Goal: Transaction & Acquisition: Purchase product/service

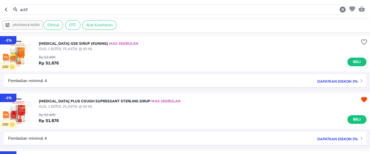
click at [37, 11] on input "actif" at bounding box center [179, 10] width 320 height 6
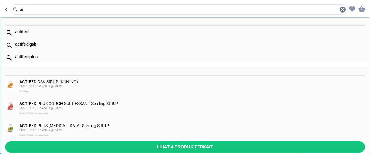
type input "a"
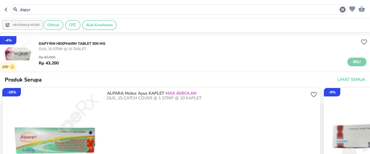
click at [352, 61] on span "Beli" at bounding box center [357, 62] width 10 height 6
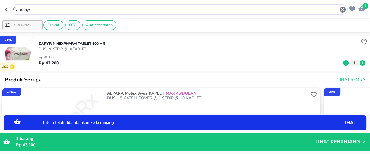
click at [34, 11] on input "dapyr" at bounding box center [179, 10] width 320 height 6
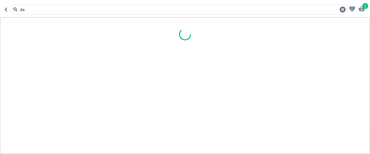
type input "d"
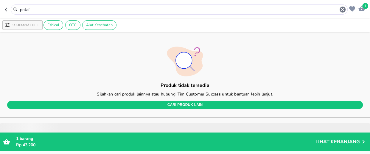
click at [35, 10] on input "potaf" at bounding box center [179, 10] width 320 height 6
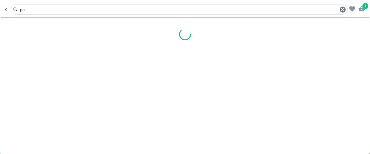
type input "p"
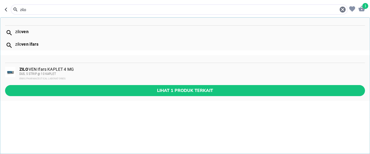
type input "zilo"
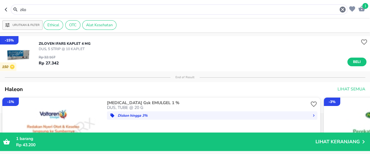
click at [66, 46] on p "DUS, 5 STRIP @ 10 KAPLET" at bounding box center [65, 48] width 52 height 5
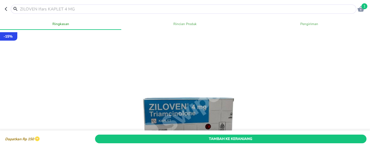
scroll to position [54, 0]
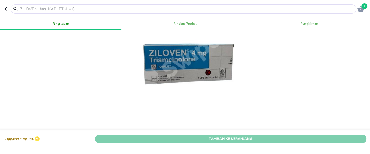
click at [241, 136] on span "Tambah Ke Keranjang" at bounding box center [231, 139] width 263 height 6
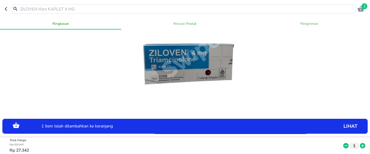
click at [67, 9] on input "text" at bounding box center [187, 9] width 336 height 6
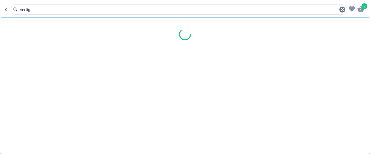
type input "vertigo"
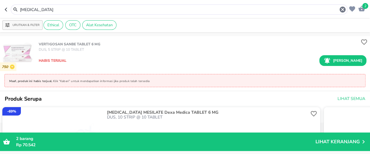
click at [35, 9] on input "vertigo" at bounding box center [179, 10] width 320 height 6
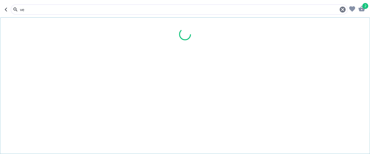
type input "v"
type input "panadol"
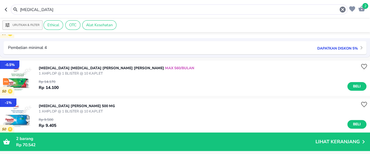
scroll to position [217, 0]
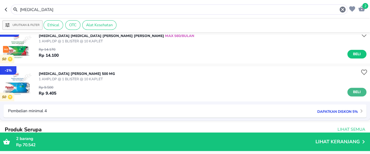
click at [353, 92] on span "Beli" at bounding box center [357, 92] width 10 height 6
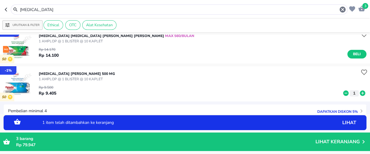
click at [353, 92] on button "1" at bounding box center [354, 93] width 9 height 6
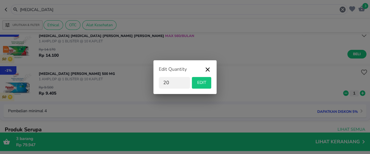
type input "20"
click at [206, 83] on span "EDIT" at bounding box center [201, 82] width 15 height 7
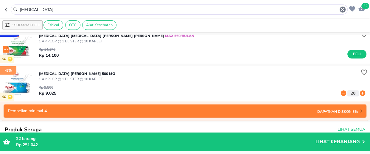
click at [46, 9] on input "panadol" at bounding box center [179, 10] width 320 height 6
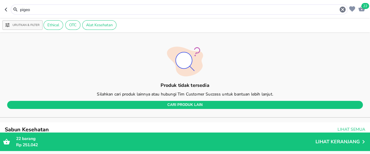
click at [40, 11] on input "pigeo" at bounding box center [179, 10] width 320 height 6
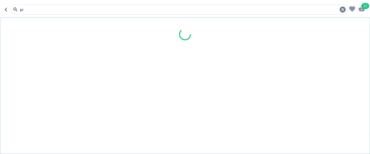
type input "p"
type input "vick"
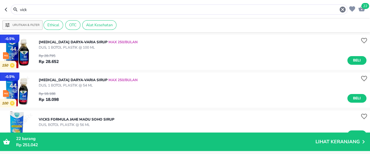
scroll to position [162, 0]
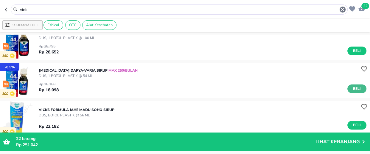
click at [355, 89] on span "Beli" at bounding box center [357, 89] width 10 height 6
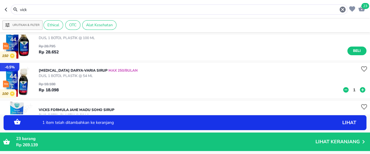
click at [352, 91] on p "1" at bounding box center [354, 90] width 5 height 6
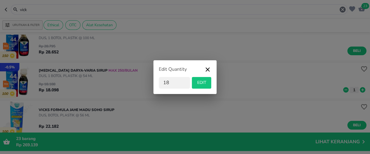
type input "18"
click at [203, 85] on span "EDIT" at bounding box center [201, 82] width 15 height 7
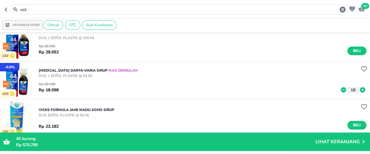
click at [44, 10] on input "vick" at bounding box center [179, 10] width 320 height 6
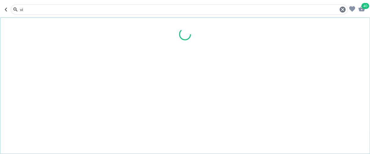
type input "v"
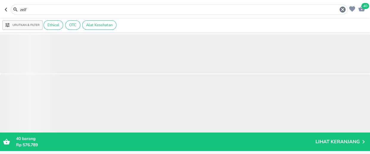
scroll to position [149, 0]
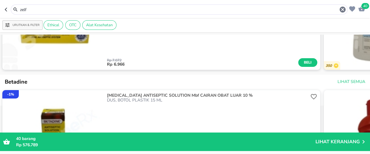
click at [31, 10] on input "zelf" at bounding box center [179, 10] width 320 height 6
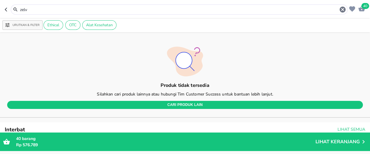
click at [32, 11] on input "zelv" at bounding box center [179, 10] width 320 height 6
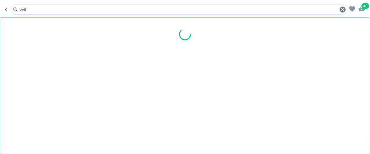
type input "zelf"
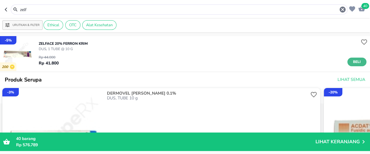
click at [355, 62] on span "Beli" at bounding box center [357, 62] width 10 height 6
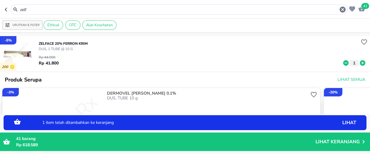
click at [360, 64] on icon at bounding box center [362, 62] width 5 height 5
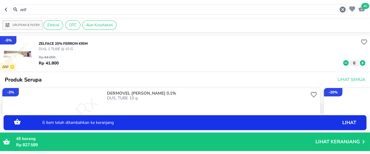
click at [365, 6] on span "46" at bounding box center [365, 6] width 8 height 6
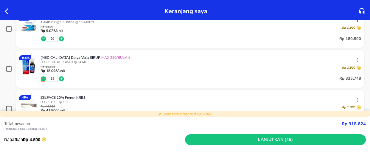
scroll to position [162, 0]
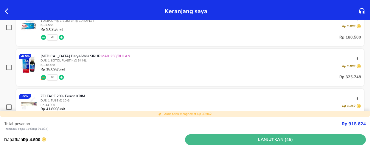
click at [277, 140] on span "Lanjutkan (46)" at bounding box center [275, 139] width 176 height 7
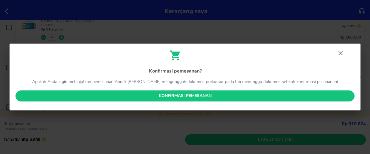
click at [207, 95] on span "Konfirmasi pemesanan" at bounding box center [185, 95] width 330 height 7
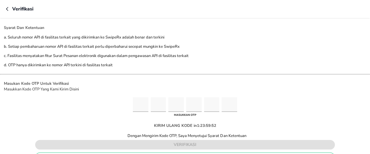
click at [143, 106] on input "Please enter OTP character 1" at bounding box center [140, 104] width 15 height 15
type input "3"
type input "1"
type input "9"
type input "7"
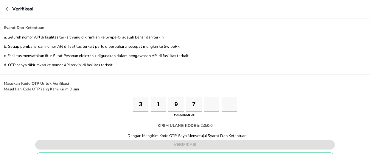
type input "8"
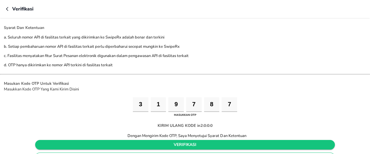
type input "7"
click at [173, 143] on span "verifikasi" at bounding box center [185, 144] width 290 height 7
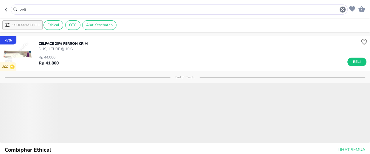
click at [35, 9] on input "zelf" at bounding box center [179, 10] width 320 height 6
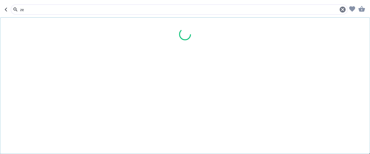
type input "z"
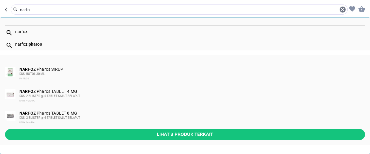
type input "narfo"
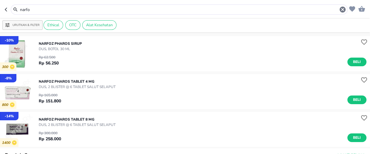
click at [74, 85] on p "DUS, 2 BLISTER @ 6 TABLET SALUT SELAPUT" at bounding box center [77, 86] width 77 height 5
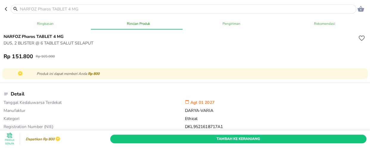
scroll to position [190, 0]
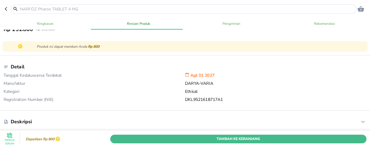
click at [230, 136] on span "Tambah Ke Keranjang" at bounding box center [238, 139] width 247 height 6
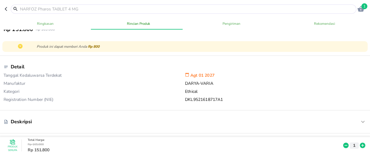
click at [26, 10] on input "text" at bounding box center [187, 9] width 336 height 6
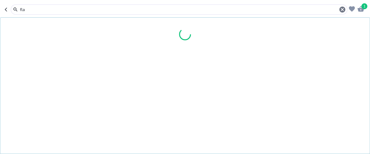
type input "flam"
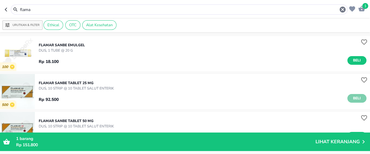
click at [354, 98] on span "Beli" at bounding box center [357, 98] width 10 height 6
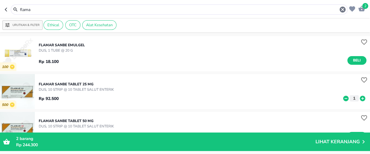
click at [34, 10] on input "flama" at bounding box center [179, 10] width 320 height 6
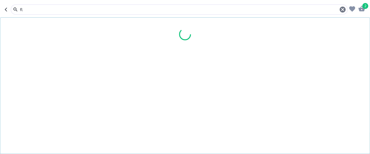
type input "f"
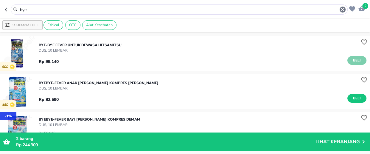
click at [353, 60] on span "Beli" at bounding box center [357, 60] width 10 height 6
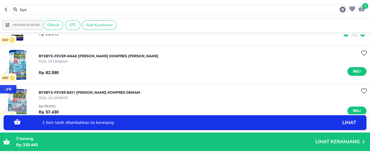
scroll to position [54, 0]
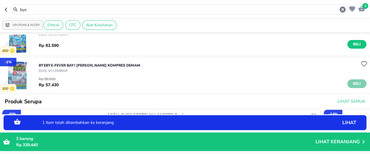
click at [353, 83] on span "Beli" at bounding box center [357, 83] width 10 height 6
click at [359, 84] on icon at bounding box center [363, 84] width 8 height 7
click at [352, 42] on span "Beli" at bounding box center [357, 44] width 10 height 6
click at [360, 45] on icon at bounding box center [362, 43] width 5 height 5
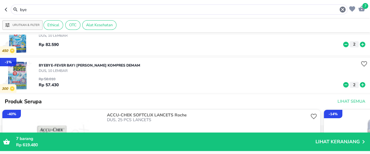
click at [41, 10] on input "bye" at bounding box center [179, 10] width 320 height 6
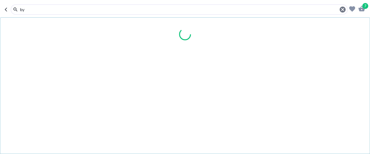
type input "b"
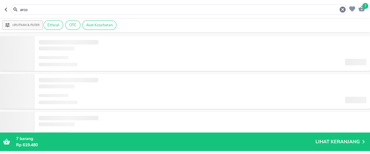
click at [38, 10] on input "arco" at bounding box center [179, 10] width 320 height 6
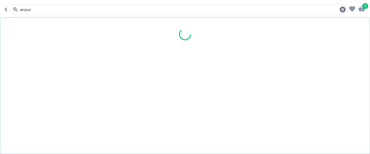
type input "arcoxi"
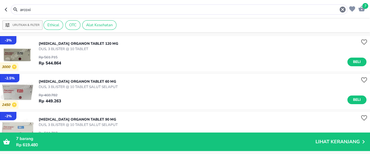
click at [66, 43] on p "[MEDICAL_DATA] Organon TABLET 120 MG" at bounding box center [79, 43] width 80 height 5
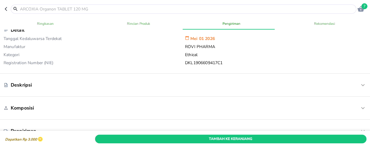
scroll to position [217, 0]
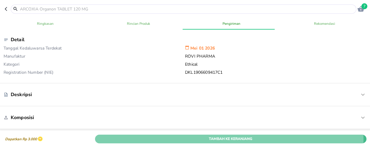
click at [213, 136] on span "Tambah Ke Keranjang" at bounding box center [231, 139] width 263 height 6
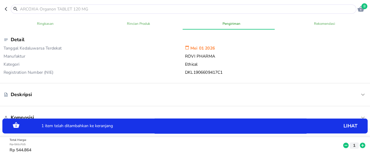
click at [363, 8] on span "8" at bounding box center [364, 6] width 6 height 6
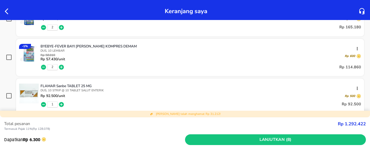
scroll to position [271, 0]
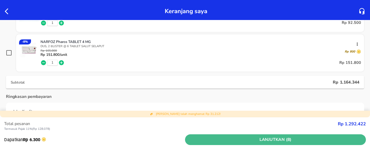
click at [251, 138] on span "Lanjutkan (8)" at bounding box center [275, 139] width 176 height 7
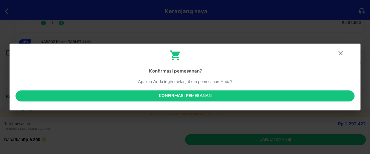
click at [203, 96] on span "Konfirmasi pemesanan" at bounding box center [185, 95] width 330 height 7
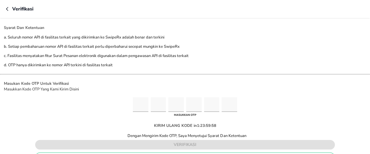
click at [137, 104] on input "Please enter OTP character 1" at bounding box center [140, 104] width 15 height 15
type input "3"
type input "1"
type input "9"
type input "5"
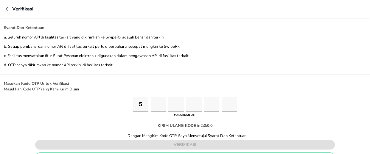
type input "9"
type input "8"
type input "6"
type input "9"
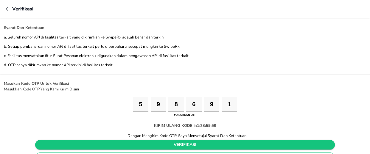
type input "1"
click at [165, 143] on span "verifikasi" at bounding box center [185, 144] width 290 height 7
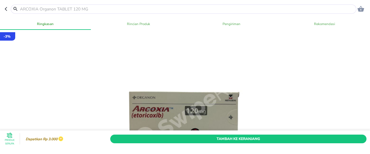
click at [89, 8] on input "text" at bounding box center [187, 9] width 336 height 6
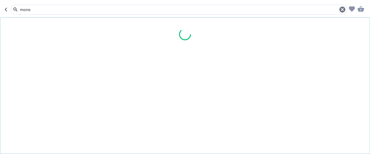
type input "monec"
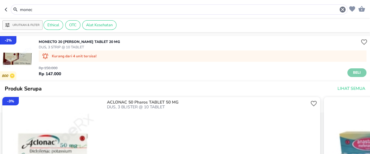
click at [352, 73] on span "Beli" at bounding box center [357, 72] width 10 height 6
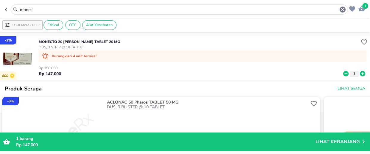
click at [53, 11] on input "monec" at bounding box center [179, 10] width 320 height 6
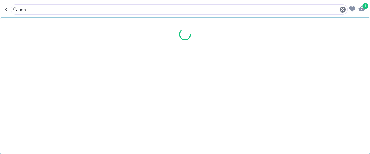
type input "m"
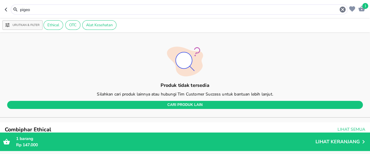
click at [45, 11] on input "pigeo" at bounding box center [179, 10] width 320 height 6
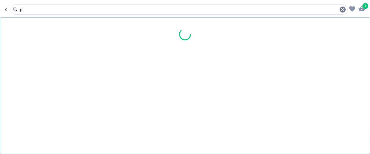
type input "p"
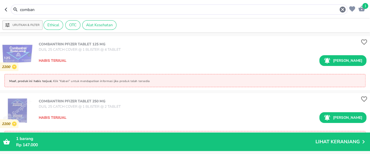
click at [43, 10] on input "comban" at bounding box center [179, 10] width 320 height 6
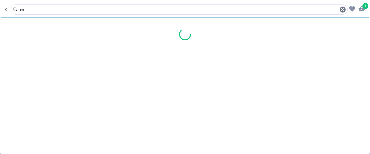
type input "c"
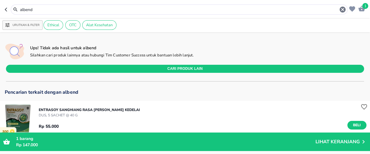
click at [42, 11] on input "albend" at bounding box center [179, 10] width 320 height 6
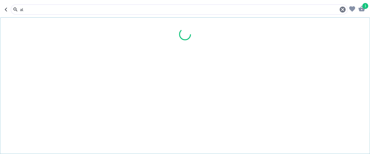
type input "a"
type input "fresh"
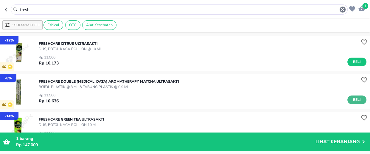
click at [355, 99] on span "Beli" at bounding box center [357, 100] width 10 height 6
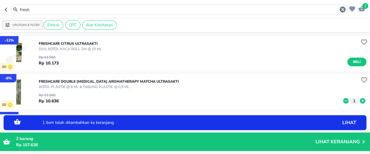
click at [359, 100] on icon at bounding box center [363, 100] width 8 height 7
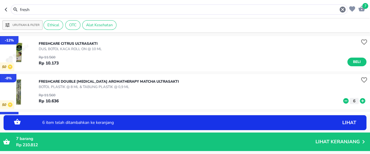
click at [359, 100] on icon at bounding box center [363, 100] width 8 height 7
click at [343, 100] on icon at bounding box center [345, 100] width 5 height 5
click at [364, 8] on span "7" at bounding box center [365, 6] width 6 height 6
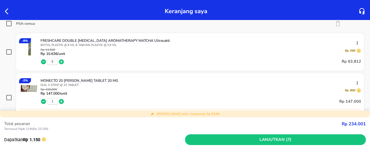
scroll to position [135, 0]
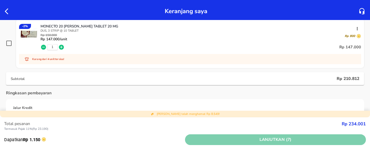
click at [257, 139] on span "Lanjutkan (7)" at bounding box center [275, 139] width 176 height 7
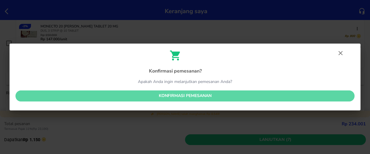
click at [190, 93] on span "Konfirmasi pemesanan" at bounding box center [185, 95] width 330 height 7
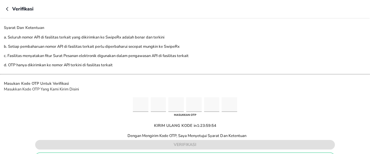
click at [143, 106] on input "Please enter OTP character 1" at bounding box center [140, 104] width 15 height 15
type input "9"
type input "7"
type input "9"
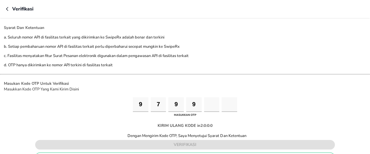
type input "7"
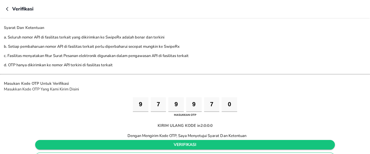
type input "0"
click at [193, 141] on span "verifikasi" at bounding box center [185, 144] width 290 height 7
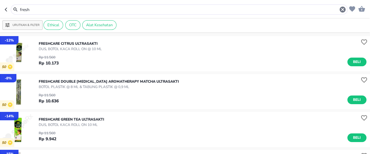
click at [34, 9] on input "fresh" at bounding box center [179, 10] width 320 height 6
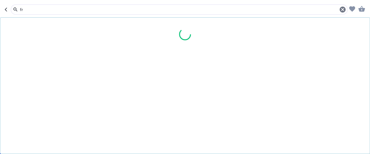
type input "f"
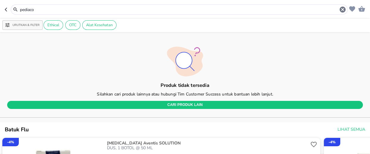
click at [37, 8] on input "pediaco" at bounding box center [179, 10] width 320 height 6
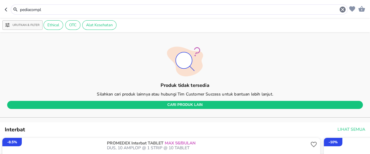
click at [49, 7] on input "pediacompl" at bounding box center [179, 10] width 320 height 6
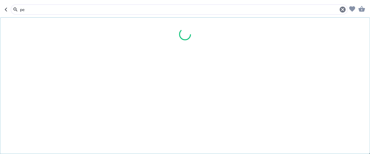
type input "p"
type input "ARCOX"
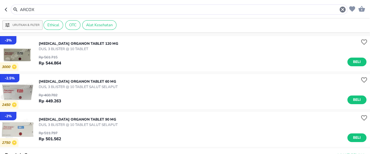
click at [97, 119] on p "[MEDICAL_DATA] Organon TABLET 90 MG" at bounding box center [78, 119] width 79 height 5
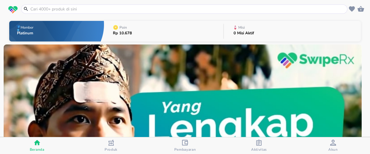
click at [259, 144] on icon "button" at bounding box center [259, 142] width 6 height 6
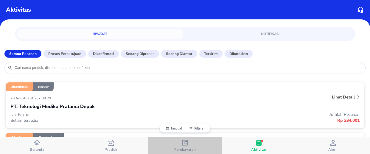
click at [185, 142] on icon "button" at bounding box center [185, 142] width 6 height 6
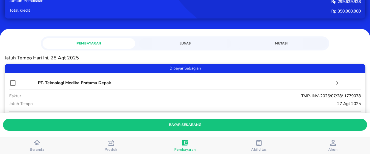
scroll to position [27, 0]
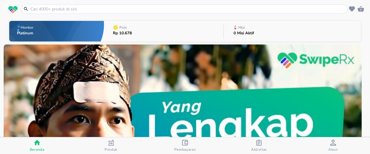
click at [68, 9] on input "text" at bounding box center [188, 9] width 316 height 6
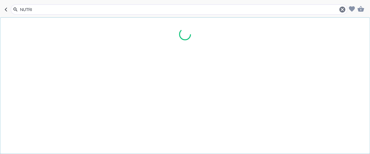
type input "NUTRIM"
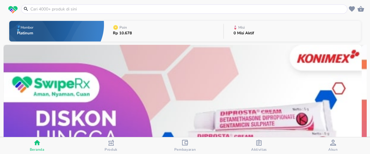
click at [59, 7] on input "text" at bounding box center [188, 9] width 316 height 6
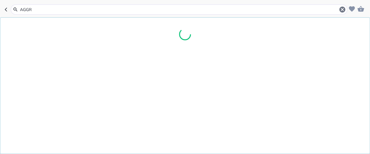
type input "AGGRA"
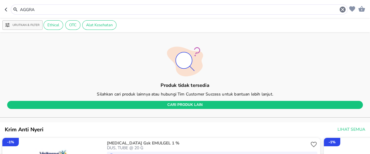
click at [37, 9] on input "AGGRA" at bounding box center [179, 10] width 320 height 6
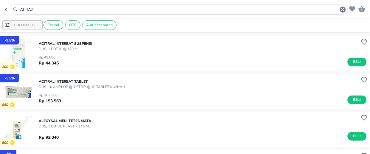
click at [37, 9] on input "AL JAZ" at bounding box center [179, 10] width 320 height 6
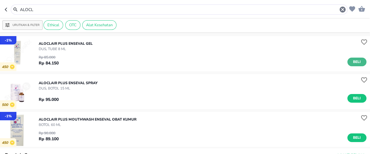
click at [352, 60] on span "Beli" at bounding box center [357, 62] width 10 height 6
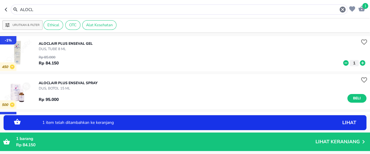
click at [360, 62] on icon at bounding box center [362, 62] width 5 height 5
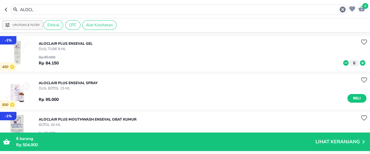
click at [49, 10] on input "ALOCL" at bounding box center [179, 10] width 320 height 6
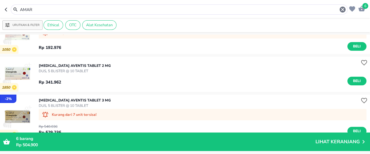
scroll to position [54, 0]
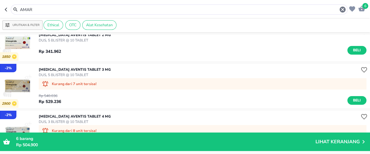
click at [69, 69] on p "[MEDICAL_DATA] Aventis TABLET 3 MG" at bounding box center [75, 69] width 72 height 5
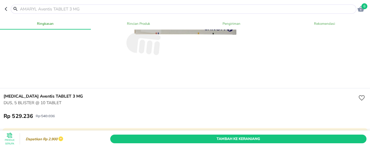
scroll to position [162, 0]
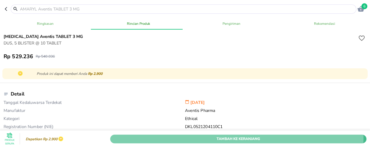
click at [230, 136] on span "Tambah Ke Keranjang" at bounding box center [238, 139] width 247 height 6
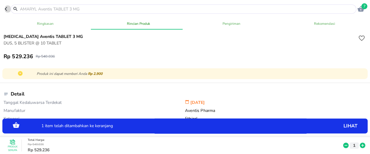
click at [5, 9] on icon "button" at bounding box center [7, 9] width 5 height 5
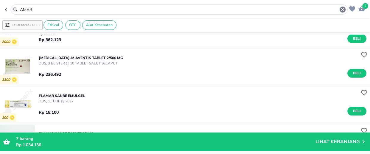
scroll to position [217, 0]
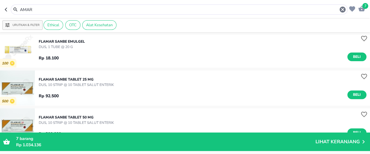
click at [40, 10] on input "AMAR" at bounding box center [179, 10] width 320 height 6
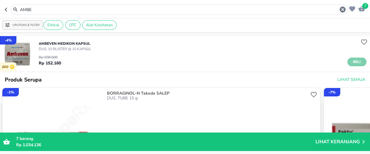
click at [352, 62] on span "Beli" at bounding box center [357, 62] width 10 height 6
click at [45, 10] on input "AMBE" at bounding box center [179, 10] width 320 height 6
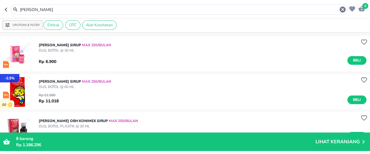
scroll to position [27, 0]
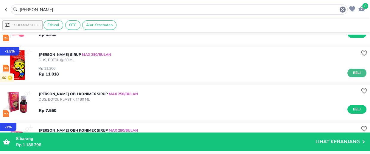
click at [353, 72] on span "Beli" at bounding box center [357, 73] width 10 height 6
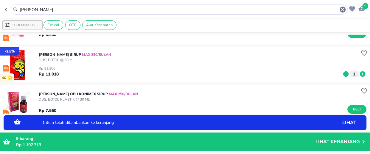
click at [360, 75] on icon at bounding box center [362, 73] width 5 height 5
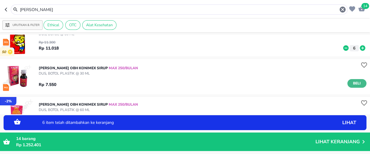
scroll to position [54, 0]
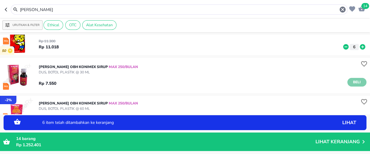
click at [354, 80] on span "Beli" at bounding box center [357, 82] width 10 height 6
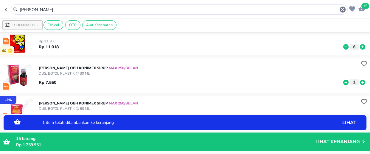
click at [360, 82] on icon at bounding box center [362, 81] width 5 height 5
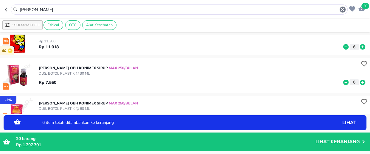
click at [343, 80] on icon at bounding box center [345, 81] width 5 height 5
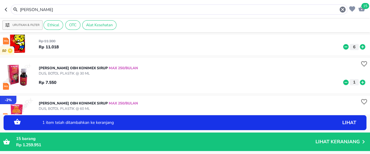
click at [343, 80] on icon at bounding box center [345, 81] width 5 height 5
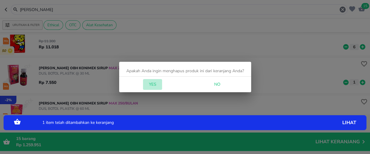
click at [156, 86] on span "Yes" at bounding box center [152, 84] width 14 height 7
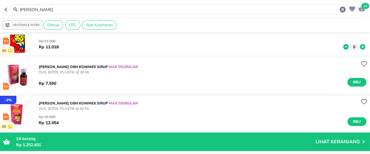
scroll to position [108, 0]
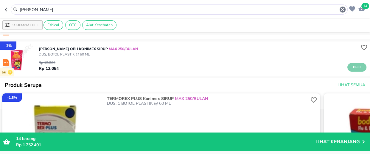
click at [352, 69] on span "Beli" at bounding box center [357, 67] width 10 height 6
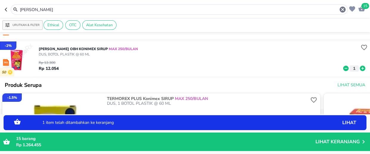
click at [360, 69] on icon at bounding box center [362, 68] width 5 height 5
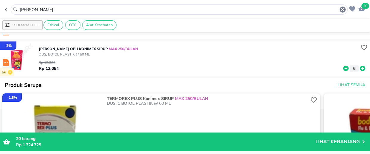
click at [45, 10] on input "[PERSON_NAME]" at bounding box center [179, 10] width 320 height 6
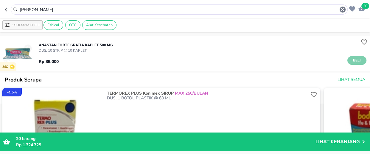
click at [353, 61] on span "Beli" at bounding box center [357, 60] width 10 height 6
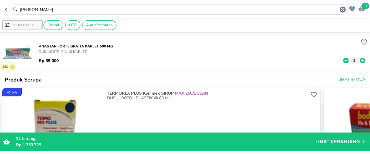
click at [36, 9] on input "[PERSON_NAME]" at bounding box center [179, 10] width 320 height 6
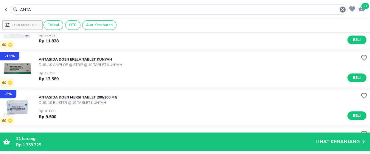
scroll to position [190, 0]
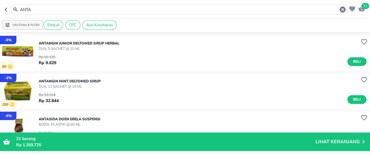
click at [45, 10] on input "ANTA" at bounding box center [179, 10] width 320 height 6
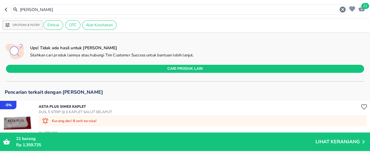
click at [46, 11] on input "[PERSON_NAME]" at bounding box center [179, 10] width 320 height 6
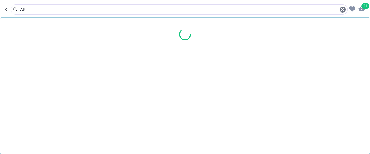
type input "A"
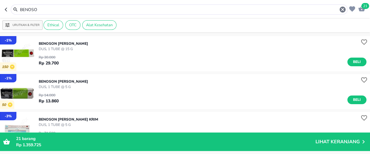
scroll to position [54, 0]
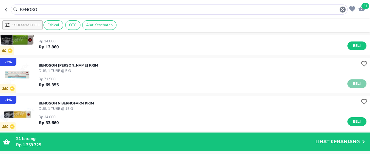
click at [353, 84] on span "Beli" at bounding box center [357, 83] width 10 height 6
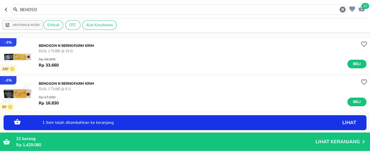
scroll to position [135, 0]
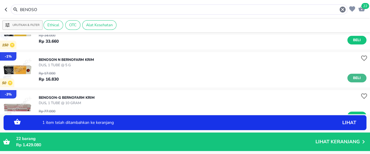
click at [352, 77] on span "Beli" at bounding box center [357, 78] width 10 height 6
click at [360, 79] on icon at bounding box center [362, 78] width 5 height 5
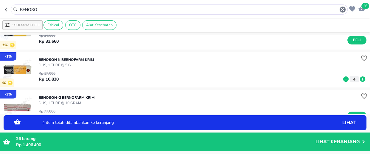
click at [360, 79] on icon at bounding box center [362, 78] width 5 height 5
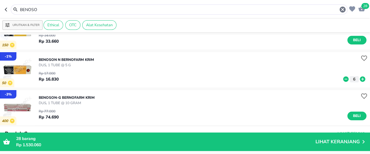
click at [41, 9] on input "BENOSO" at bounding box center [179, 10] width 320 height 6
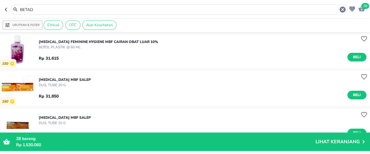
scroll to position [176, 0]
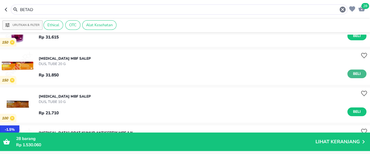
click at [352, 74] on span "Beli" at bounding box center [357, 74] width 10 height 6
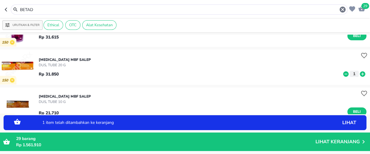
click at [360, 73] on icon at bounding box center [362, 73] width 5 height 5
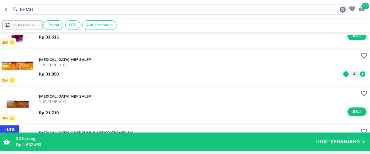
click at [36, 9] on input "BETAD" at bounding box center [179, 10] width 320 height 6
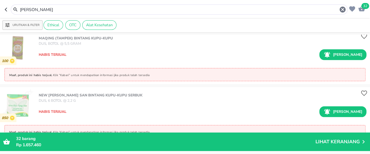
scroll to position [623, 0]
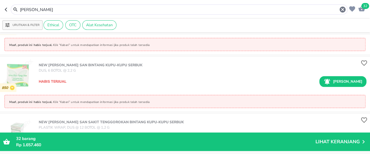
click at [37, 10] on input "[PERSON_NAME]" at bounding box center [179, 10] width 320 height 6
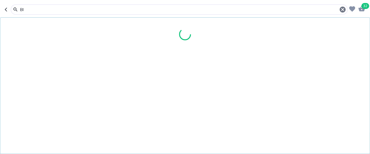
type input "B"
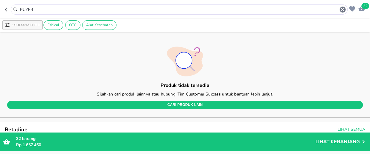
scroll to position [190, 0]
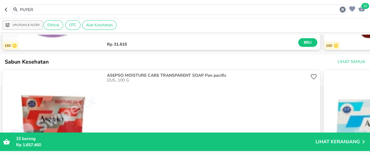
click at [46, 8] on input "PUYER" at bounding box center [179, 10] width 320 height 6
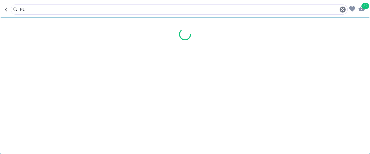
type input "P"
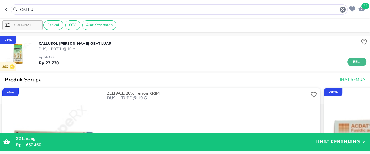
click at [352, 62] on span "Beli" at bounding box center [357, 62] width 10 height 6
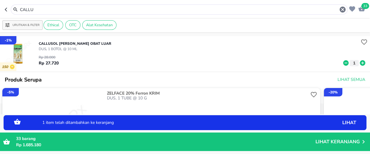
click at [359, 63] on icon at bounding box center [363, 63] width 8 height 7
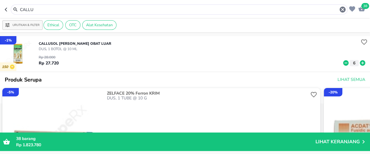
click at [52, 10] on input "CALLU" at bounding box center [179, 10] width 320 height 6
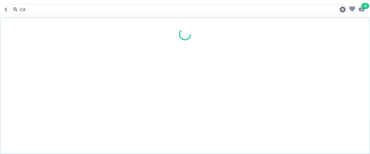
type input "C"
type input "DEXATO"
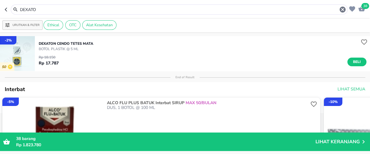
click at [51, 50] on p "BOTOL PLASTIK @ 5 ML" at bounding box center [66, 48] width 55 height 5
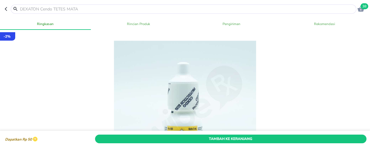
scroll to position [190, 0]
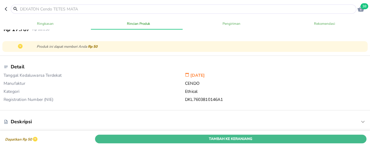
click at [234, 136] on span "Tambah Ke Keranjang" at bounding box center [231, 139] width 263 height 6
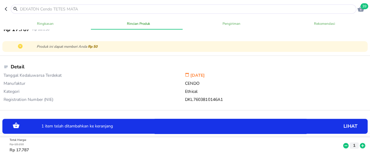
click at [360, 143] on icon at bounding box center [362, 145] width 5 height 5
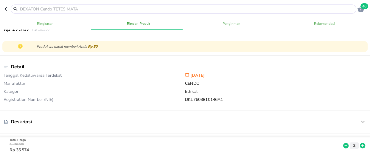
click at [48, 9] on input "text" at bounding box center [187, 9] width 336 height 6
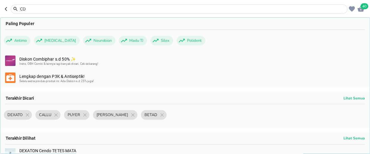
type input "CDR"
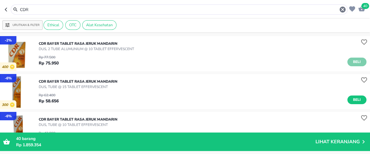
click at [355, 62] on span "Beli" at bounding box center [357, 62] width 10 height 6
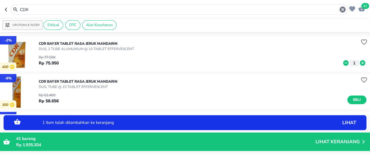
click at [359, 63] on icon at bounding box center [363, 63] width 8 height 7
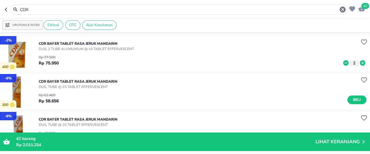
click at [43, 10] on input "CDR" at bounding box center [179, 10] width 320 height 6
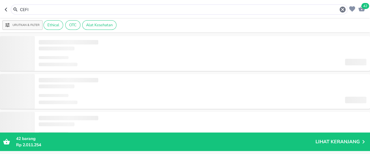
click at [33, 10] on input "CEFI" at bounding box center [179, 10] width 320 height 6
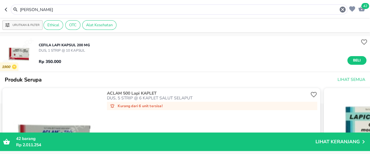
click at [48, 11] on input "[PERSON_NAME]" at bounding box center [179, 10] width 320 height 6
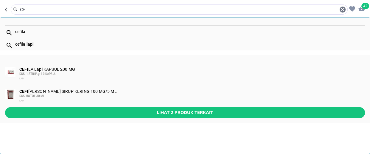
type input "C"
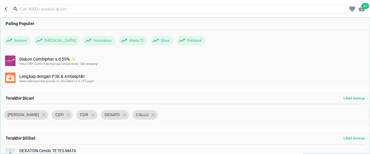
type input "I"
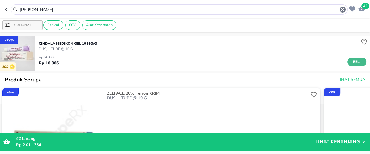
click at [352, 60] on span "Beli" at bounding box center [357, 62] width 10 height 6
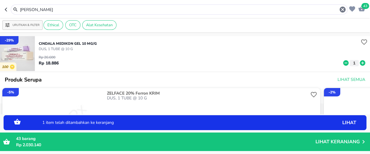
click at [360, 64] on icon at bounding box center [362, 62] width 5 height 5
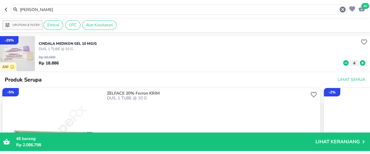
click at [38, 9] on input "[PERSON_NAME]" at bounding box center [179, 10] width 320 height 6
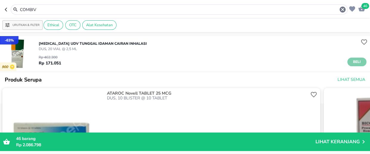
click at [352, 60] on span "Beli" at bounding box center [357, 62] width 10 height 6
click at [46, 10] on input "COMBIV" at bounding box center [179, 10] width 320 height 6
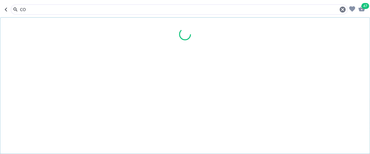
type input "C"
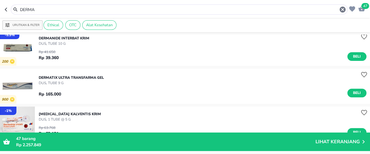
scroll to position [217, 0]
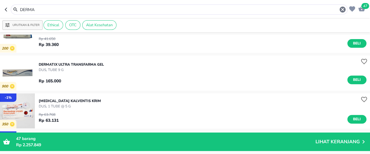
click at [41, 10] on input "DERMA" at bounding box center [179, 10] width 320 height 6
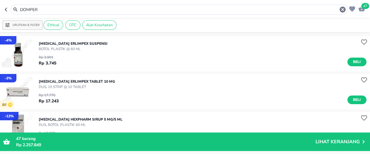
scroll to position [54, 0]
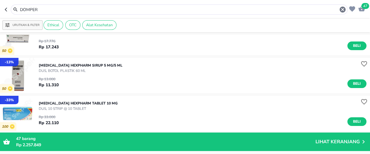
click at [51, 12] on input "DOMPER" at bounding box center [179, 10] width 320 height 6
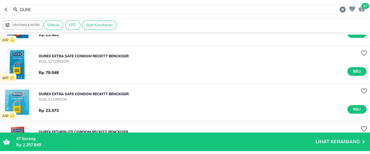
scroll to position [54, 0]
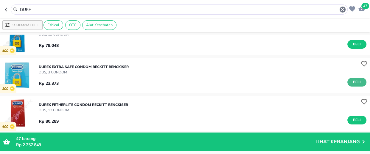
click at [354, 84] on span "Beli" at bounding box center [357, 82] width 10 height 6
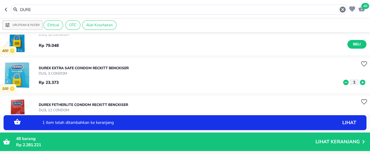
click at [359, 82] on icon at bounding box center [363, 82] width 8 height 7
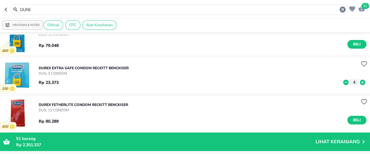
click at [39, 10] on input "DURE" at bounding box center [179, 10] width 320 height 6
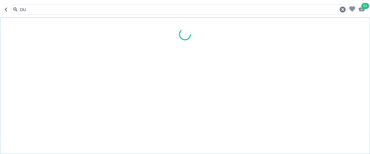
type input "D"
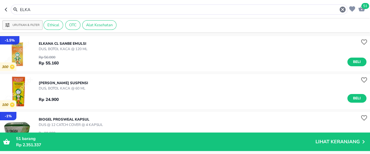
click at [32, 9] on input "ELKA" at bounding box center [179, 10] width 320 height 6
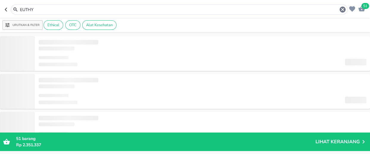
click at [41, 9] on input "EUTHY" at bounding box center [179, 10] width 320 height 6
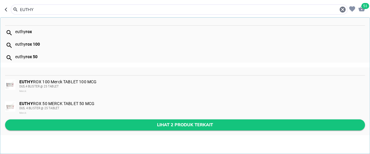
click at [192, 125] on span "Lihat 2 produk terkait" at bounding box center [185, 124] width 350 height 7
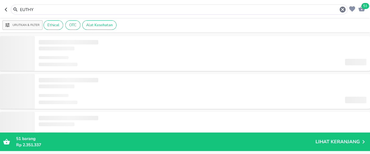
click at [39, 10] on input "EUTHY" at bounding box center [179, 10] width 320 height 6
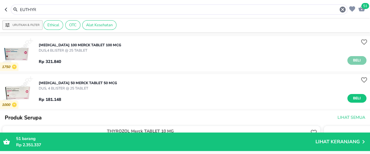
click at [353, 60] on span "Beli" at bounding box center [357, 60] width 10 height 6
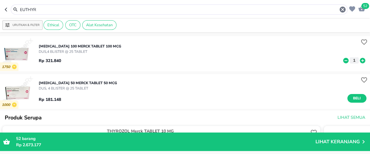
click at [41, 10] on input "EUTHYR" at bounding box center [179, 10] width 320 height 6
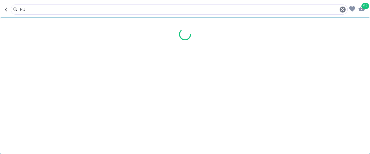
type input "E"
type input "FARS"
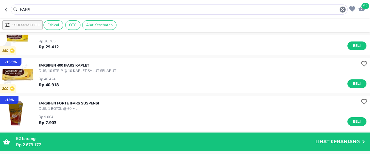
scroll to position [108, 0]
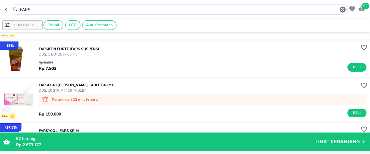
click at [71, 88] on p "DUS, 10 STRIP @ 10 TABLET" at bounding box center [77, 90] width 76 height 5
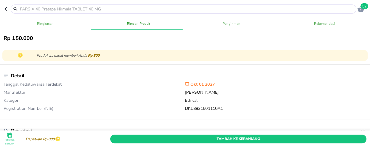
scroll to position [217, 0]
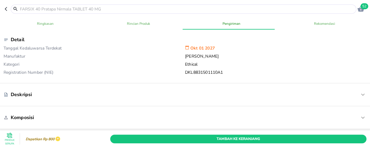
drag, startPoint x: 232, startPoint y: 128, endPoint x: 180, endPoint y: 1, distance: 136.6
click at [232, 136] on span "Tambah Ke Keranjang" at bounding box center [238, 139] width 247 height 6
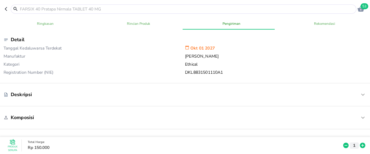
click at [39, 9] on input "text" at bounding box center [187, 9] width 336 height 6
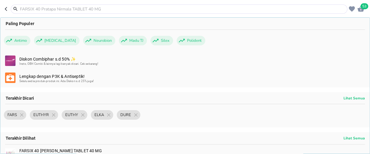
type input "G"
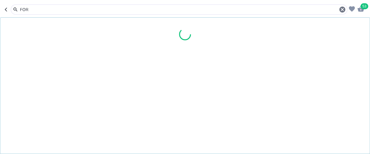
type input "FORT"
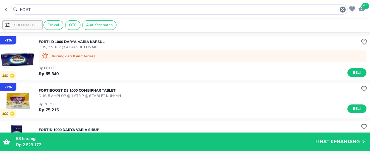
scroll to position [54, 0]
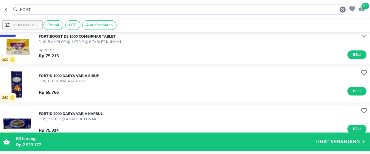
click at [40, 10] on input "FORT" at bounding box center [179, 10] width 320 height 6
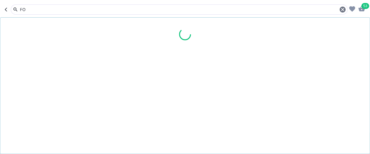
type input "F"
type input "GENTA"
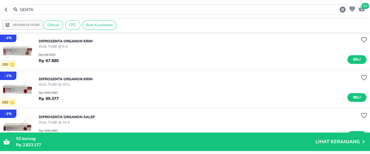
scroll to position [217, 0]
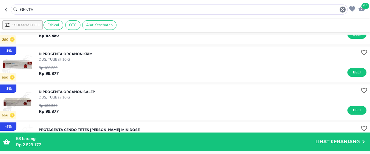
click at [364, 6] on span "53" at bounding box center [365, 6] width 8 height 6
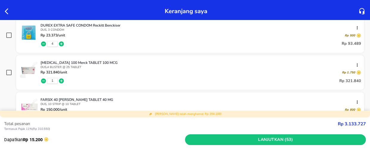
scroll to position [731, 0]
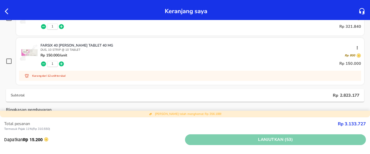
click at [265, 139] on span "Lanjutkan (53)" at bounding box center [275, 139] width 176 height 7
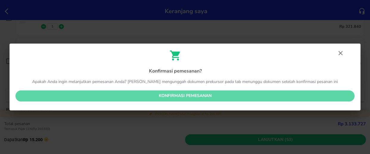
click at [192, 97] on span "Konfirmasi pemesanan" at bounding box center [185, 95] width 330 height 7
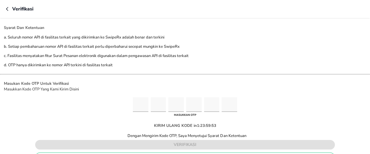
click at [137, 101] on input "Please enter OTP character 1" at bounding box center [140, 104] width 15 height 15
type input "5"
type input "8"
type input "4"
type input "8"
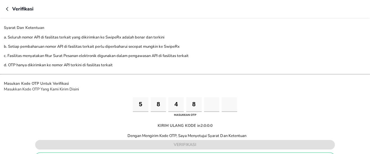
type input "2"
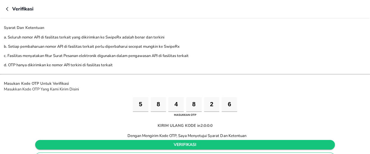
type input "6"
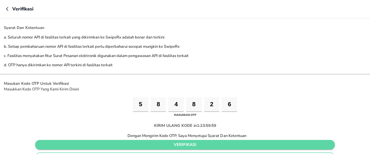
click at [184, 145] on span "verifikasi" at bounding box center [185, 144] width 290 height 7
